Goal: Task Accomplishment & Management: Use online tool/utility

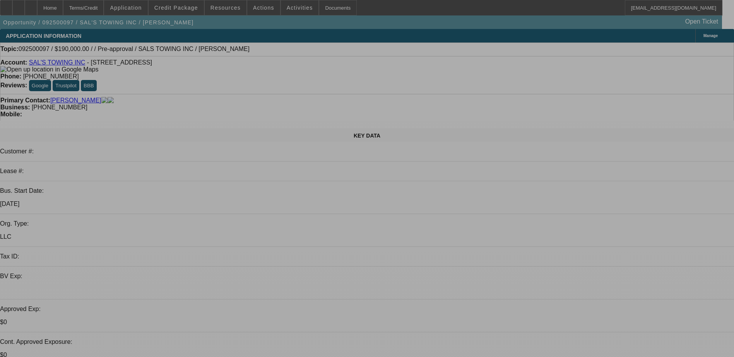
select select "0"
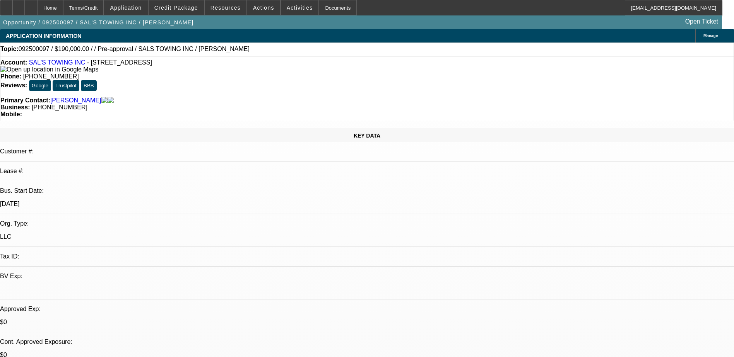
select select "0"
select select "0.1"
select select "1"
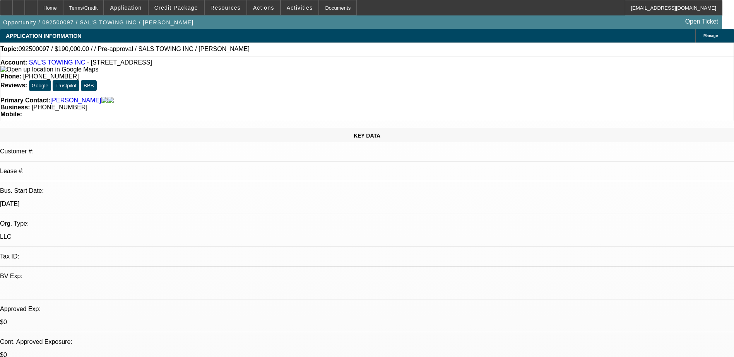
select select "2"
select select "6"
select select "1"
select select "4"
